Goal: Find specific page/section: Find specific page/section

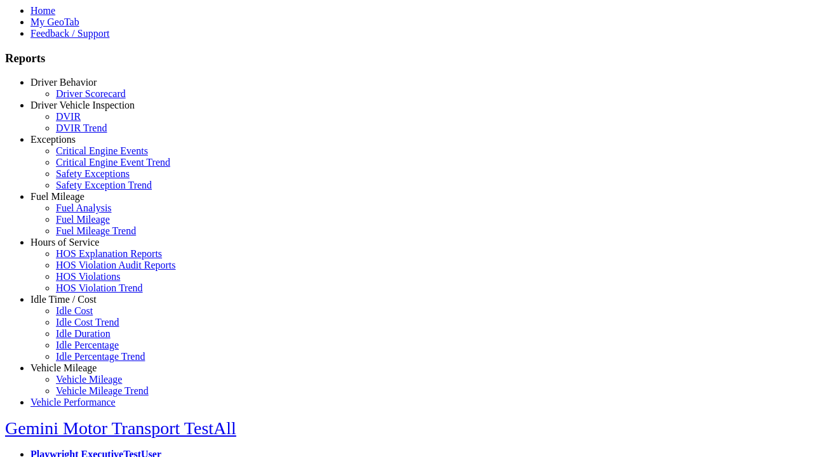
click at [73, 305] on link "Idle Time / Cost" at bounding box center [63, 299] width 66 height 11
click at [83, 316] on link "Idle Cost" at bounding box center [74, 311] width 37 height 11
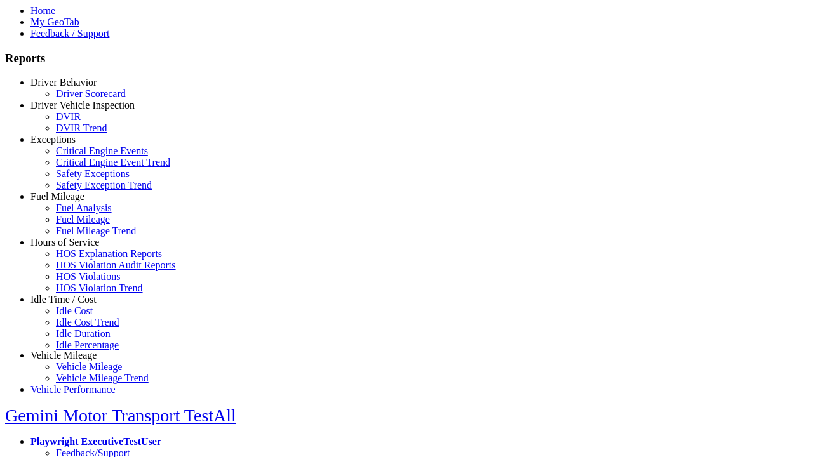
scroll to position [9, 0]
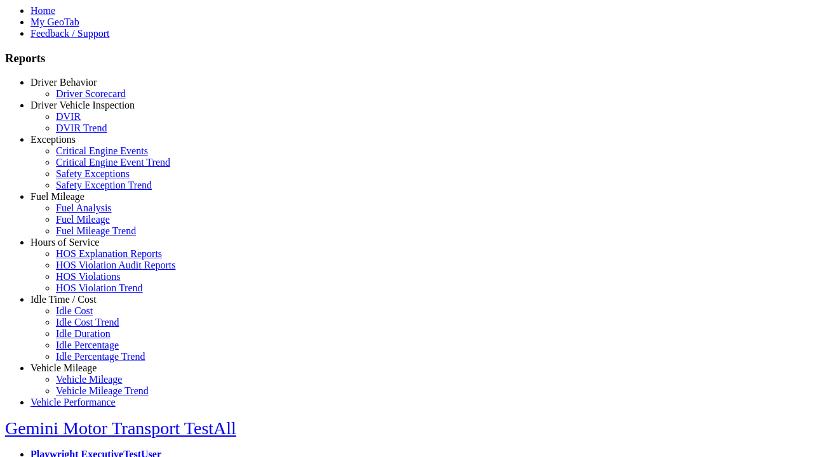
type input "****"
